Goal: Task Accomplishment & Management: Manage account settings

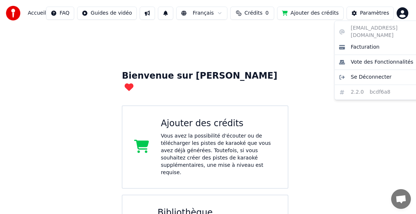
click at [404, 16] on html "Accueil FAQ Guides de vidéo Français Crédits 0 Ajouter des crédits Paramètres B…" at bounding box center [208, 165] width 416 height 331
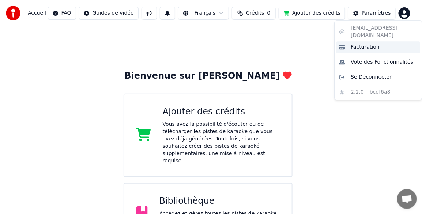
click at [360, 44] on span "Facturation" at bounding box center [365, 47] width 29 height 7
click at [407, 15] on html "Accueil FAQ Guides de vidéo Français Crédits 0 Ajouter des crédits Paramètres B…" at bounding box center [211, 159] width 422 height 319
click at [376, 29] on div "[EMAIL_ADDRESS][DOMAIN_NAME] Facturation Vote des Fonctionnalités Se Déconnecte…" at bounding box center [379, 59] width 88 height 79
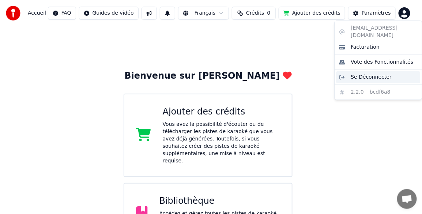
click at [363, 74] on span "Se Déconnecter" at bounding box center [371, 77] width 41 height 7
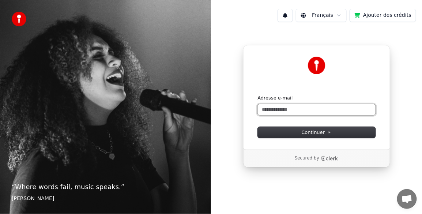
click at [278, 109] on input "Adresse e-mail" at bounding box center [317, 109] width 118 height 11
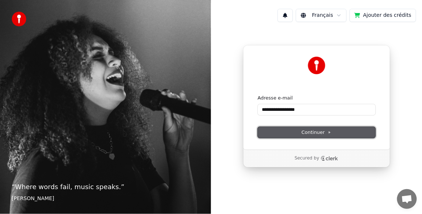
click at [321, 131] on span "Continuer" at bounding box center [317, 132] width 30 height 7
type input "**********"
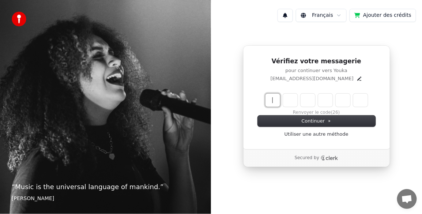
click at [276, 100] on input "Enter verification code" at bounding box center [324, 100] width 117 height 13
type input "******"
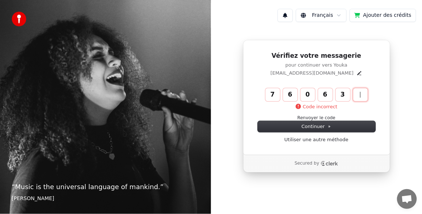
type input "******"
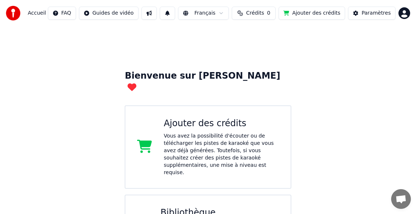
click at [371, 12] on div "Paramètres" at bounding box center [376, 13] width 29 height 7
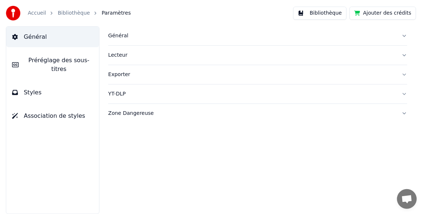
click at [70, 12] on link "Bibliothèque" at bounding box center [74, 13] width 32 height 7
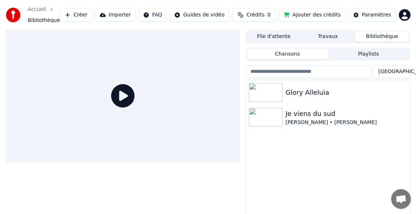
click at [125, 96] on icon at bounding box center [122, 95] width 23 height 23
click at [92, 15] on button "Créer" at bounding box center [76, 14] width 32 height 13
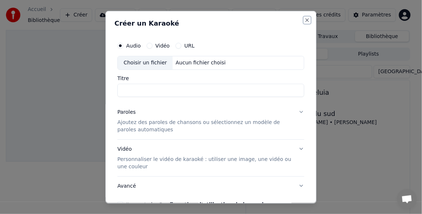
click at [305, 20] on button "Close" at bounding box center [308, 20] width 6 height 6
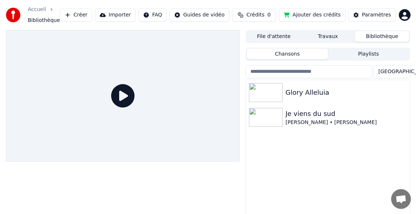
click at [307, 16] on button "Ajouter des crédits" at bounding box center [312, 14] width 67 height 13
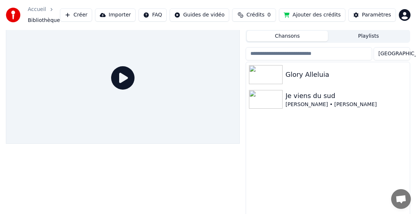
scroll to position [26, 0]
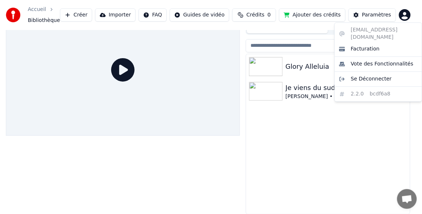
click at [403, 16] on html "Accueil Bibliothèque Créer Importer FAQ Guides de vidéo Crédits 0 Ajouter des c…" at bounding box center [211, 81] width 422 height 214
click at [374, 60] on span "Vote des Fonctionnalités" at bounding box center [382, 63] width 63 height 7
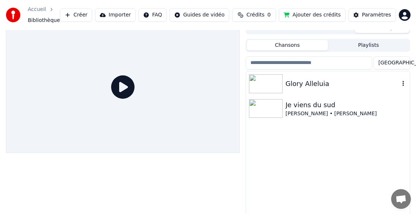
scroll to position [0, 0]
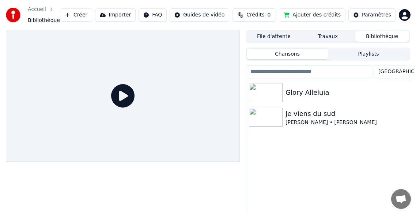
click at [376, 54] on button "Playlists" at bounding box center [368, 54] width 81 height 11
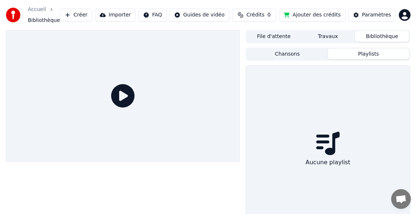
click at [376, 54] on button "Playlists" at bounding box center [368, 54] width 81 height 11
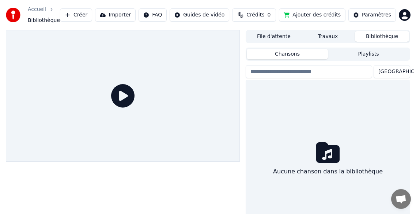
click at [292, 54] on button "Chansons" at bounding box center [287, 54] width 81 height 11
